Goal: Find specific page/section: Find specific page/section

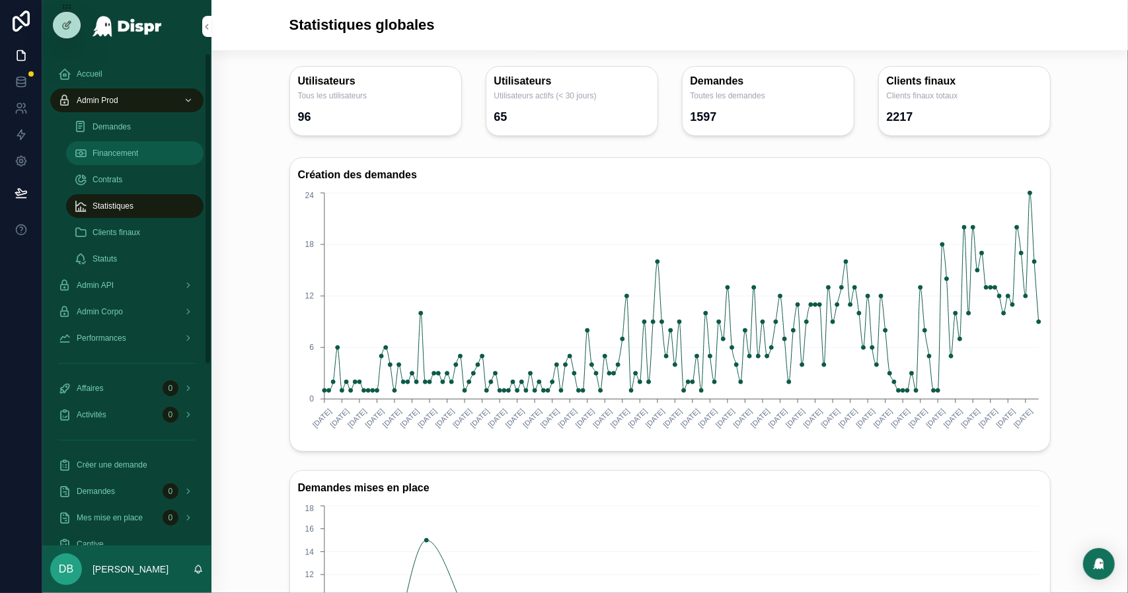
drag, startPoint x: 0, startPoint y: 0, endPoint x: 112, endPoint y: 158, distance: 193.8
click at [112, 158] on span "Financement" at bounding box center [116, 153] width 46 height 11
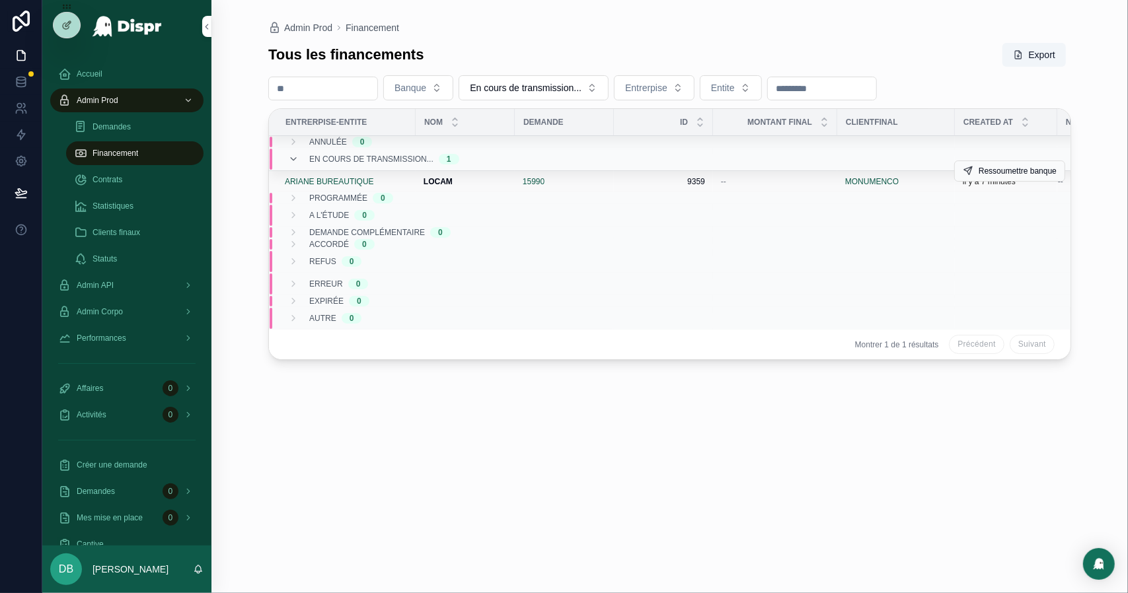
click at [600, 182] on div "15990" at bounding box center [564, 181] width 83 height 11
